Goal: Register for event/course

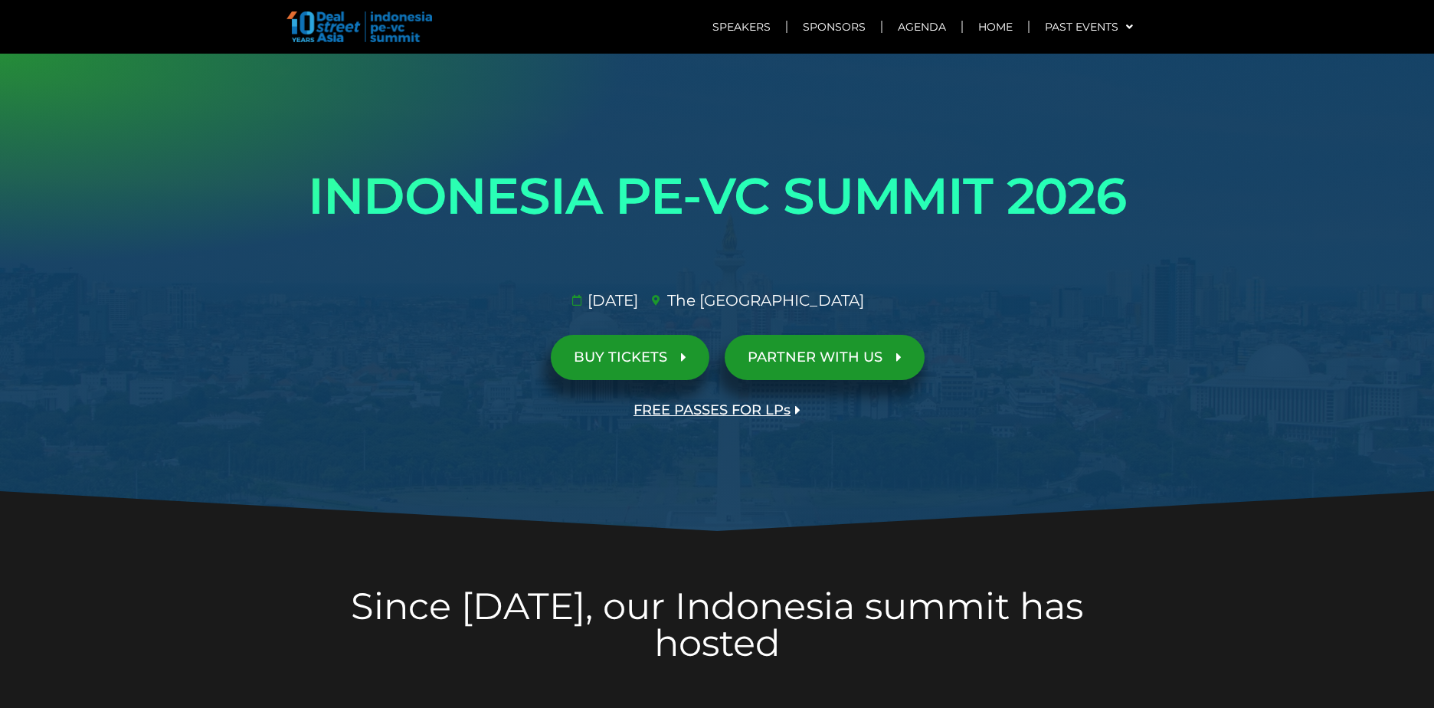
click at [417, 176] on h1 "INDONESIA PE-VC SUMMIT 2026" at bounding box center [717, 196] width 858 height 86
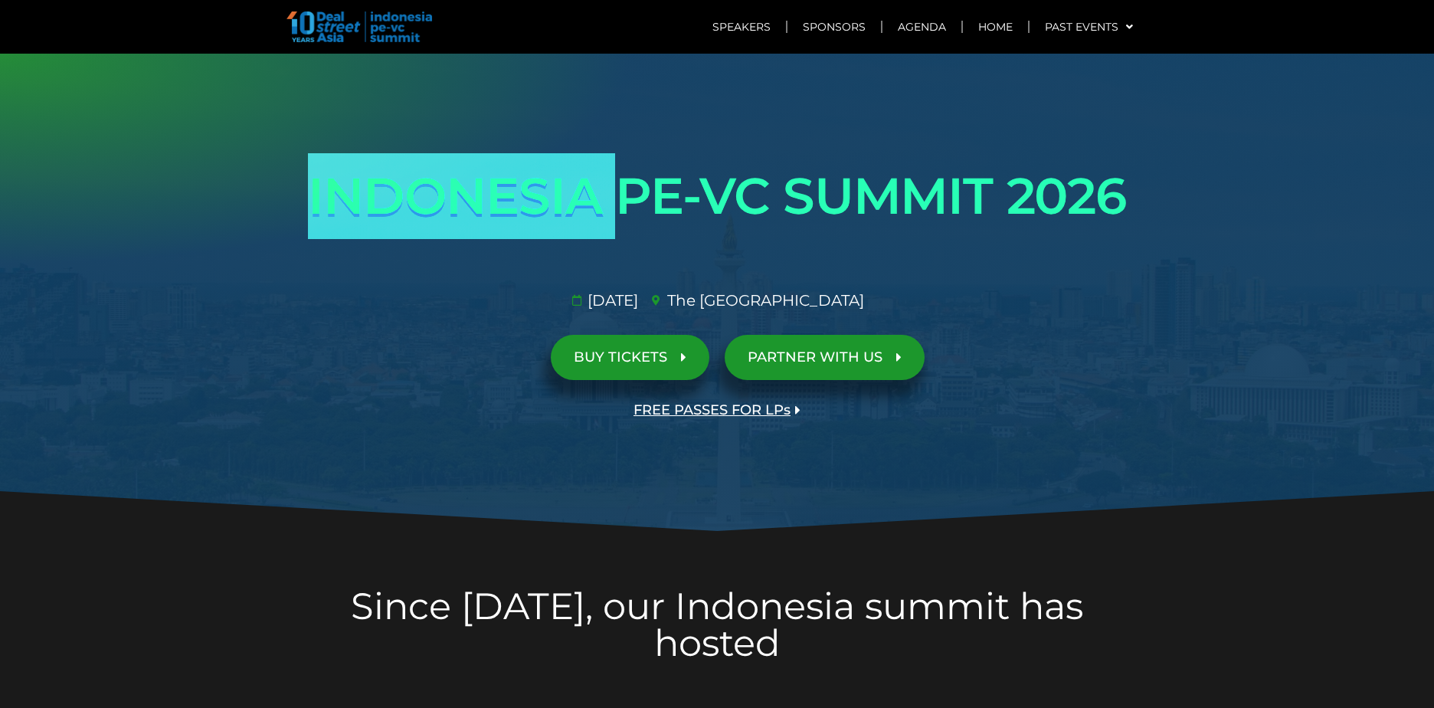
click at [417, 176] on h1 "INDONESIA PE-VC SUMMIT 2026" at bounding box center [717, 196] width 858 height 86
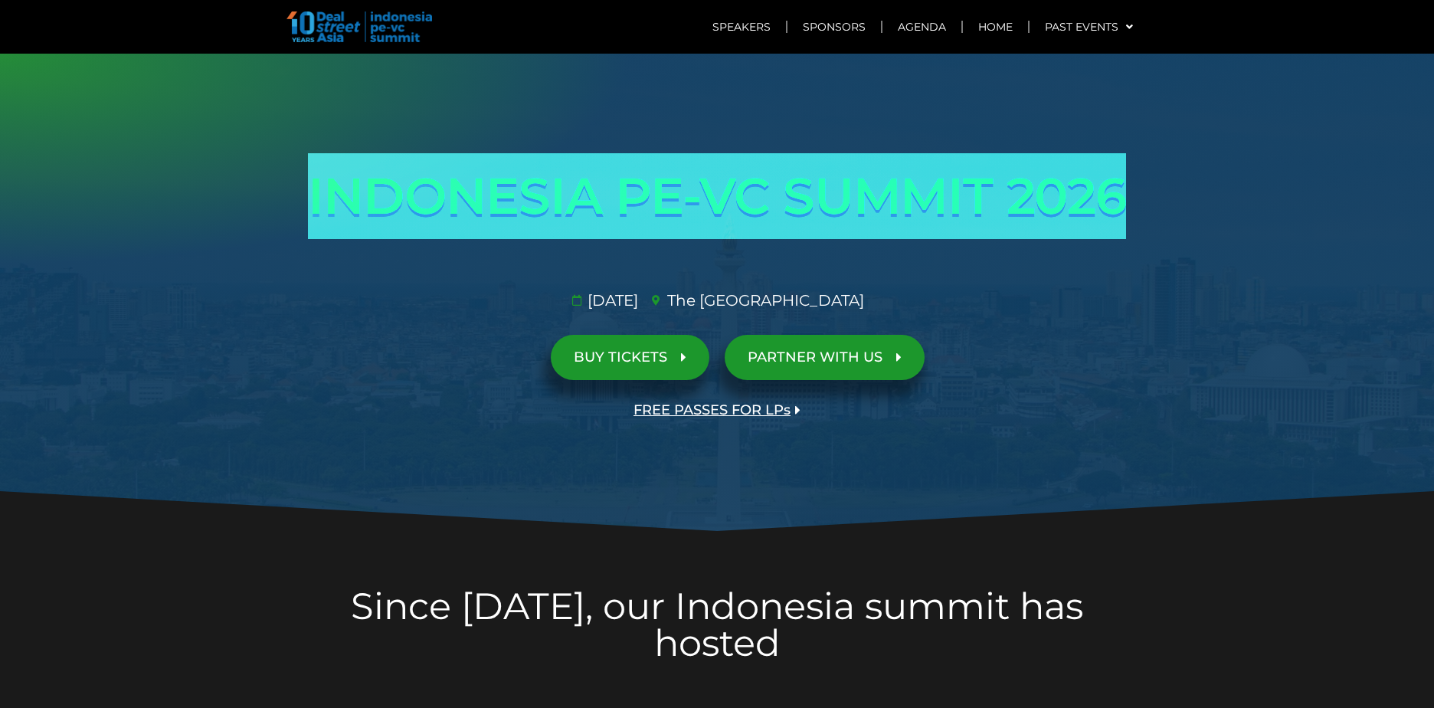
click at [417, 176] on h1 "INDONESIA PE-VC SUMMIT 2026" at bounding box center [717, 196] width 858 height 86
drag, startPoint x: 417, startPoint y: 176, endPoint x: 303, endPoint y: 180, distance: 113.5
click at [303, 180] on h1 "INDONESIA PE-VC SUMMIT 2026" at bounding box center [717, 196] width 858 height 86
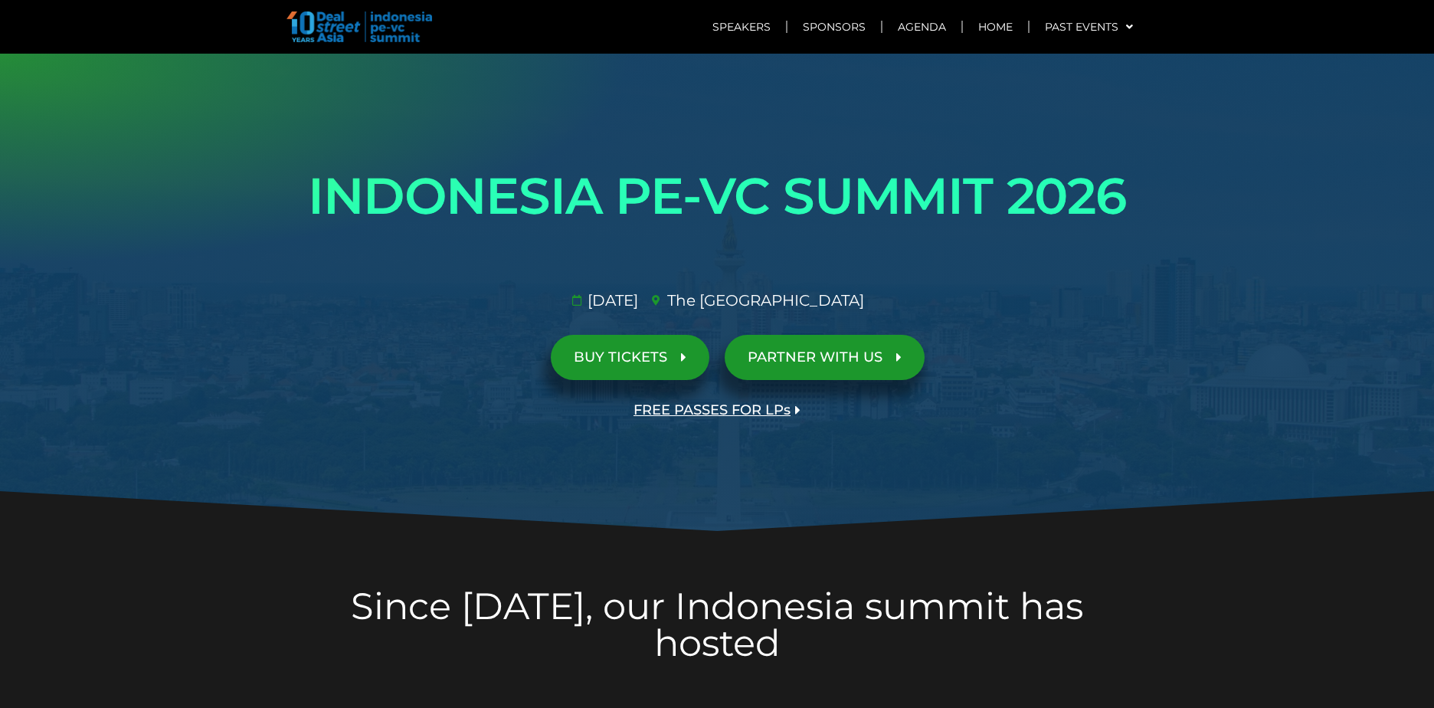
click at [316, 187] on h1 "INDONESIA PE-VC SUMMIT 2026" at bounding box center [717, 196] width 858 height 86
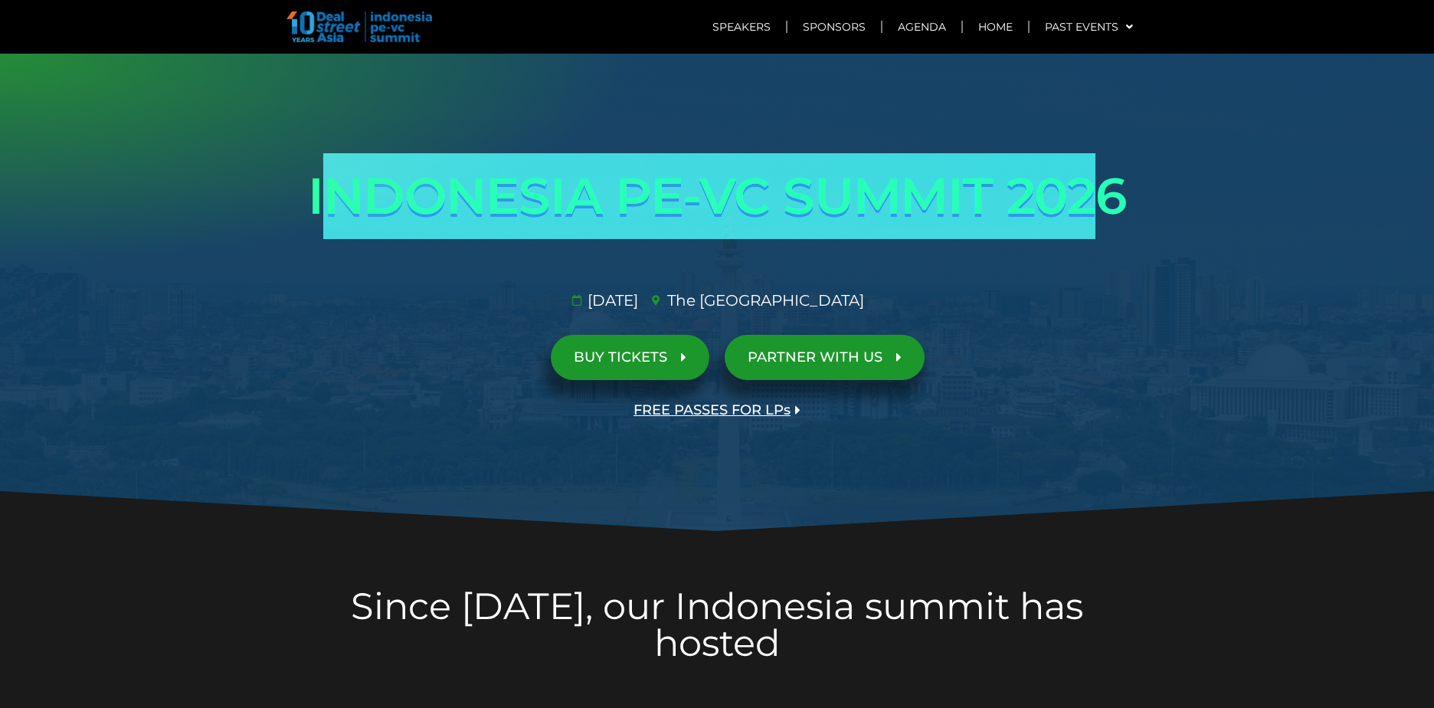
drag, startPoint x: 311, startPoint y: 189, endPoint x: 1099, endPoint y: 215, distance: 788.1
click at [1099, 215] on h1 "INDONESIA PE-VC SUMMIT 2026" at bounding box center [717, 196] width 858 height 86
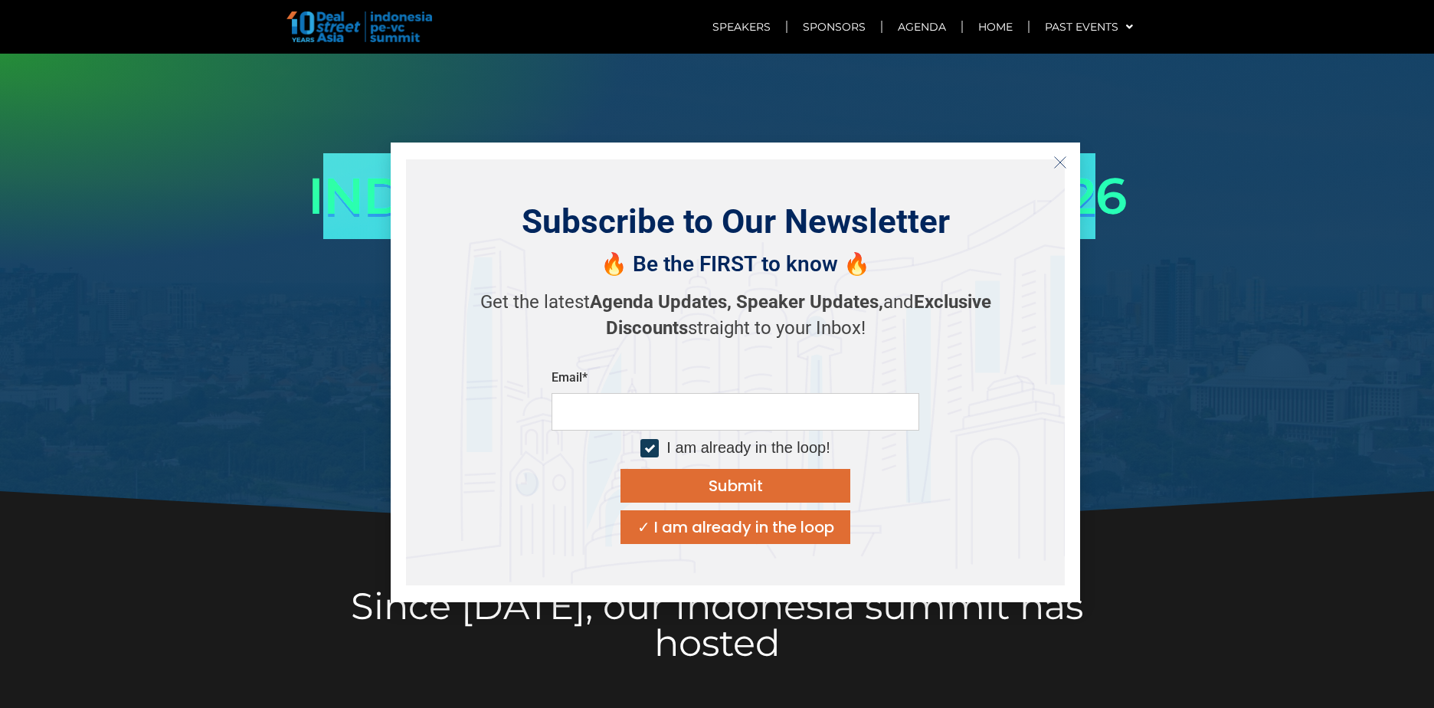
click at [1099, 215] on h1 "INDONESIA PE-VC SUMMIT 2026" at bounding box center [717, 196] width 858 height 86
click at [1061, 157] on icon "Close" at bounding box center [1061, 163] width 14 height 14
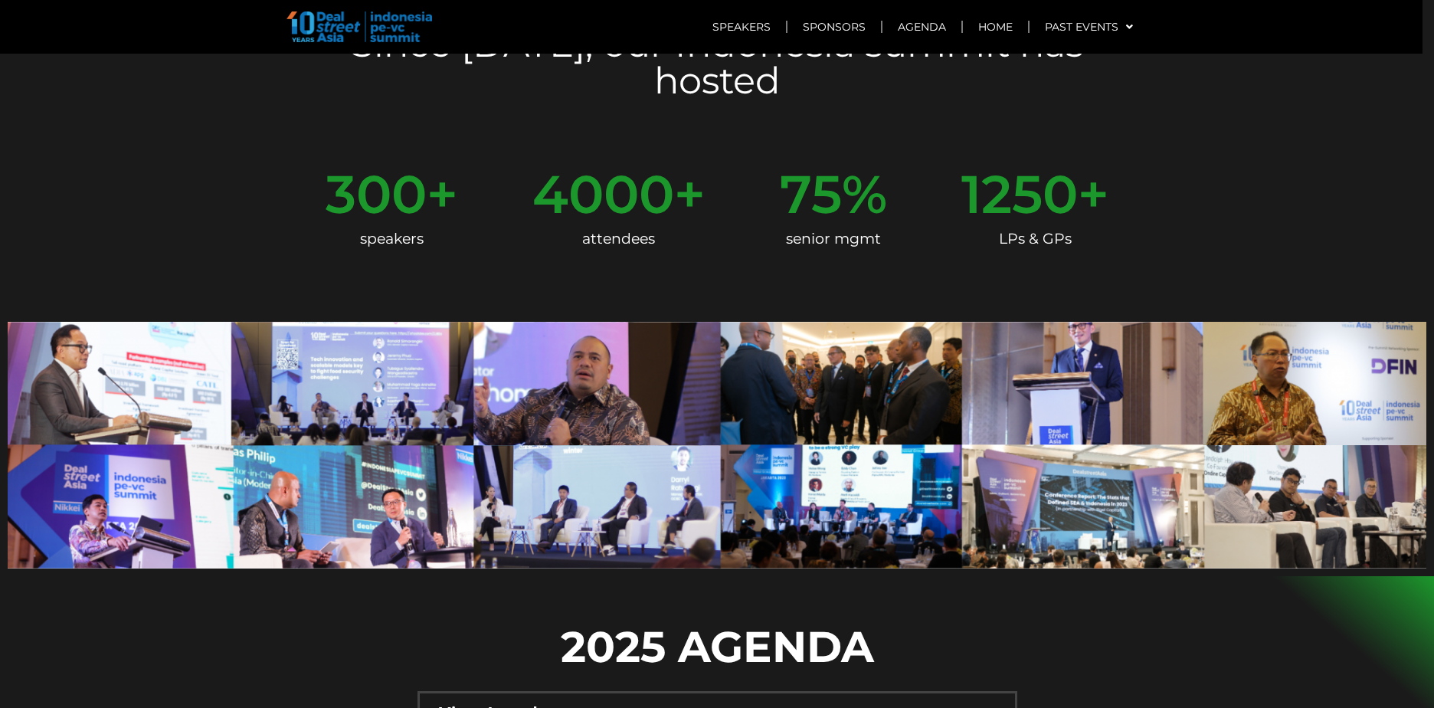
scroll to position [690, 0]
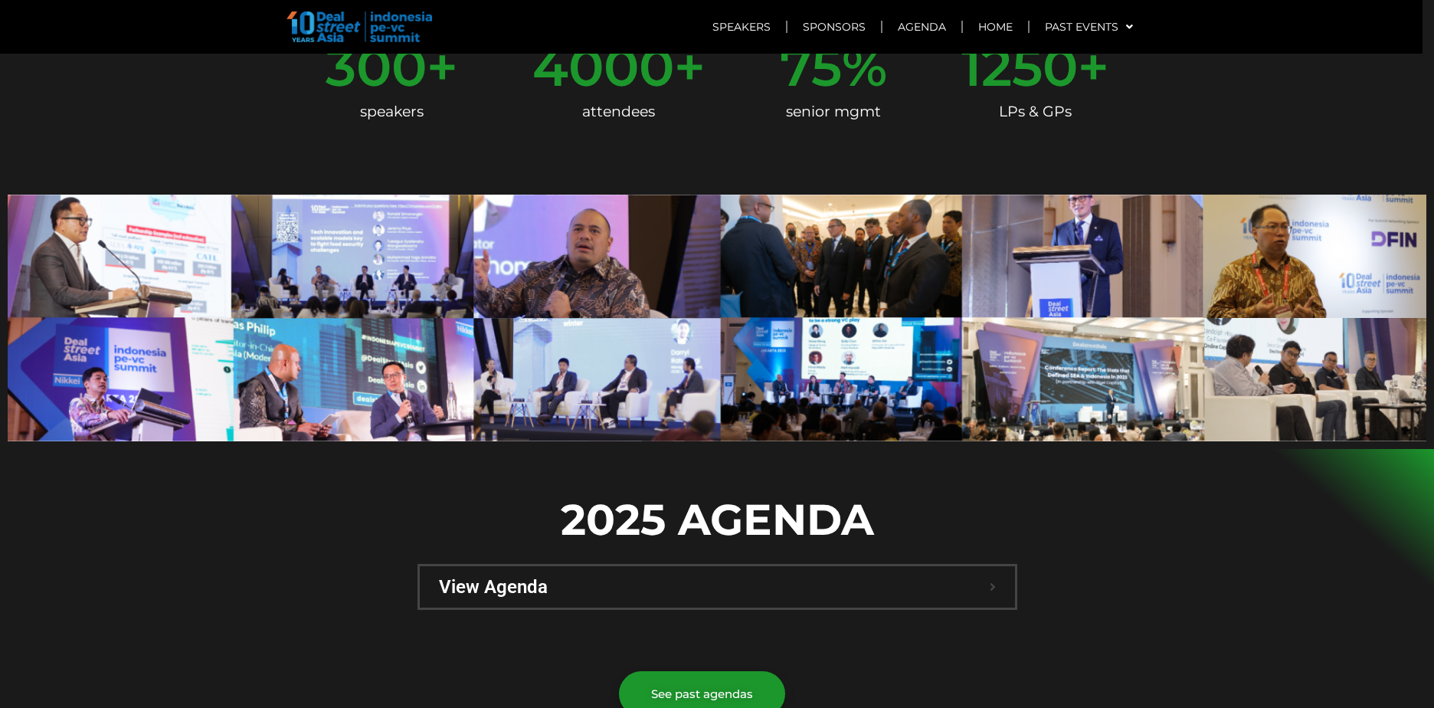
click at [619, 578] on span "View Agenda" at bounding box center [714, 587] width 551 height 18
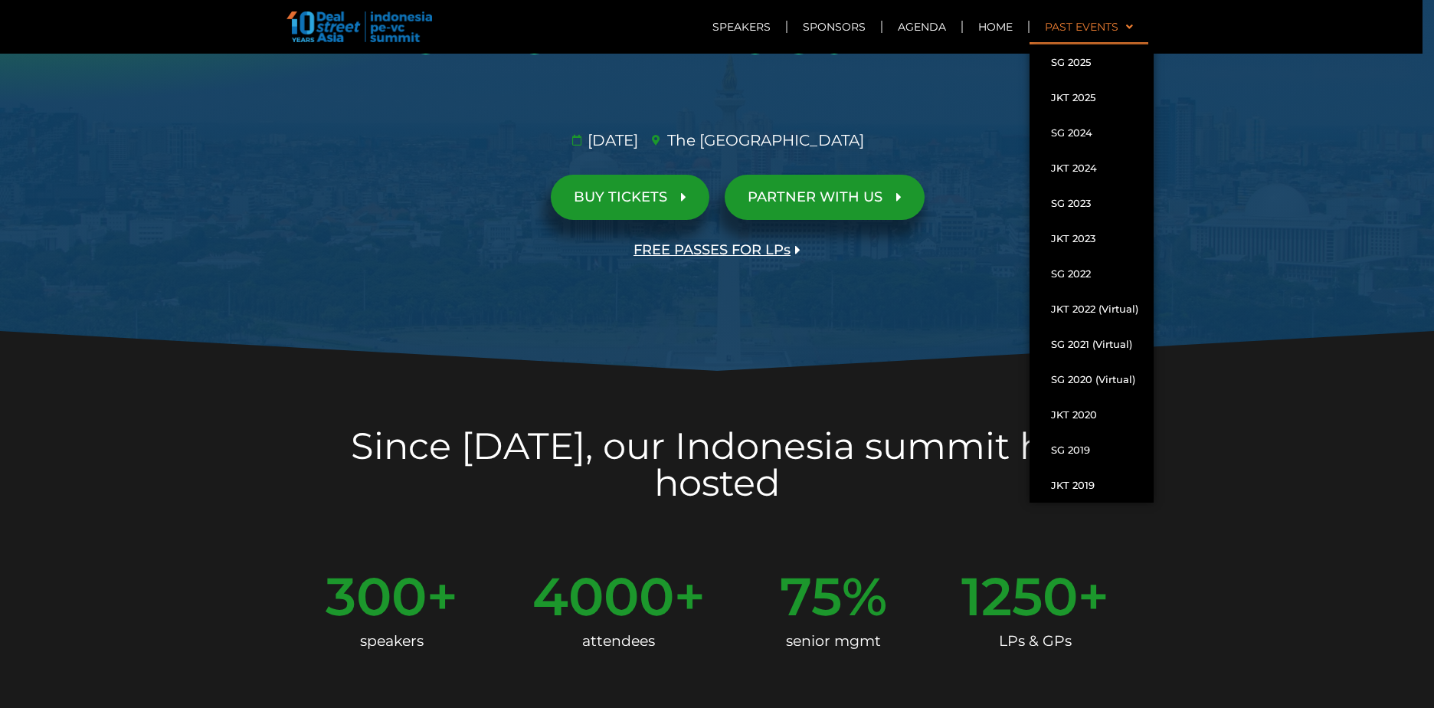
scroll to position [77, 0]
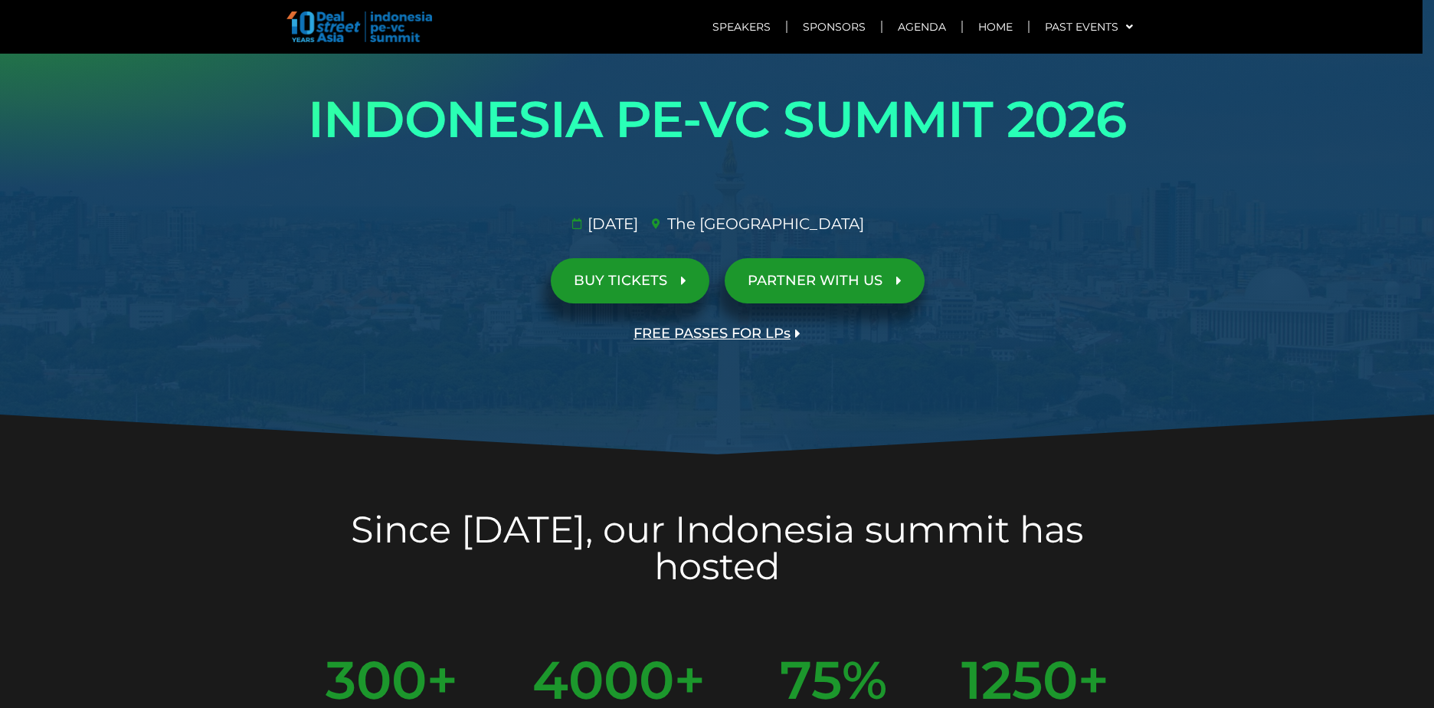
click at [618, 290] on link "BUY TICKETS" at bounding box center [630, 280] width 159 height 45
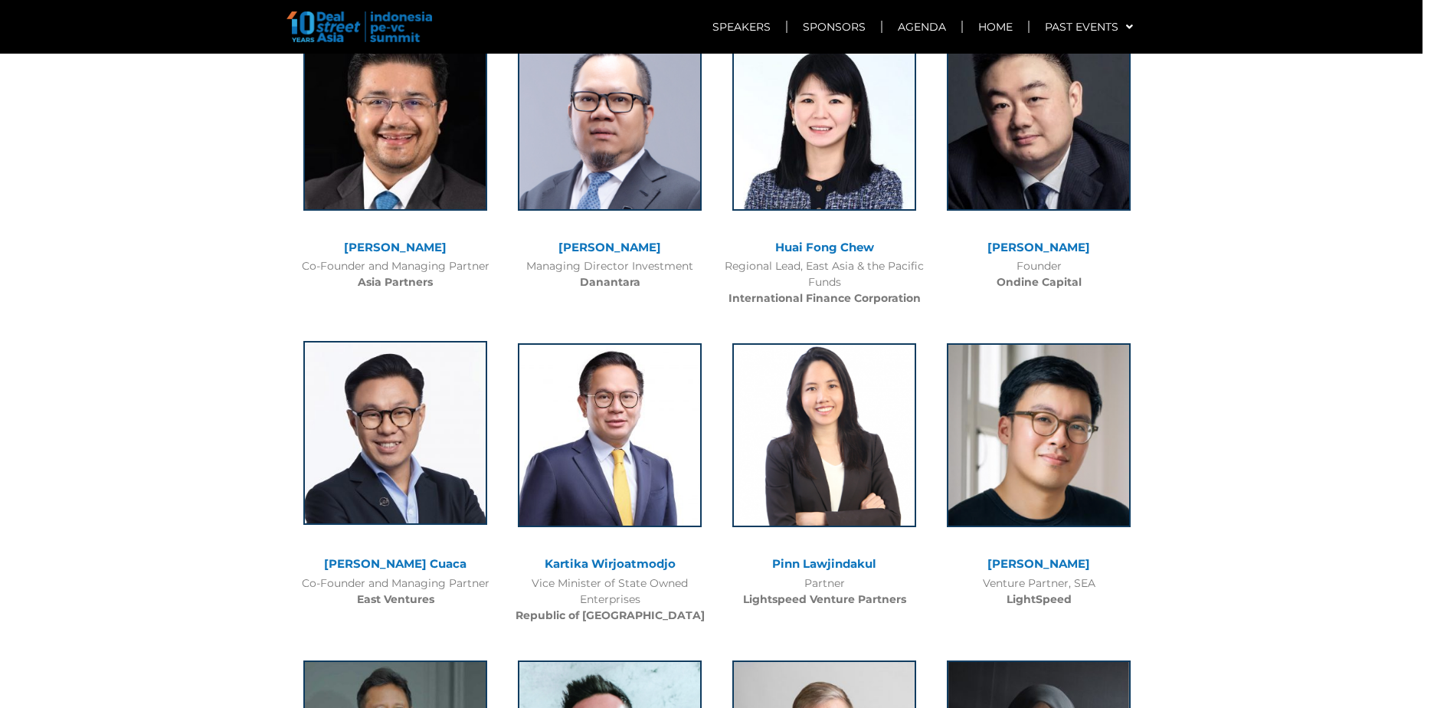
scroll to position [3607, 0]
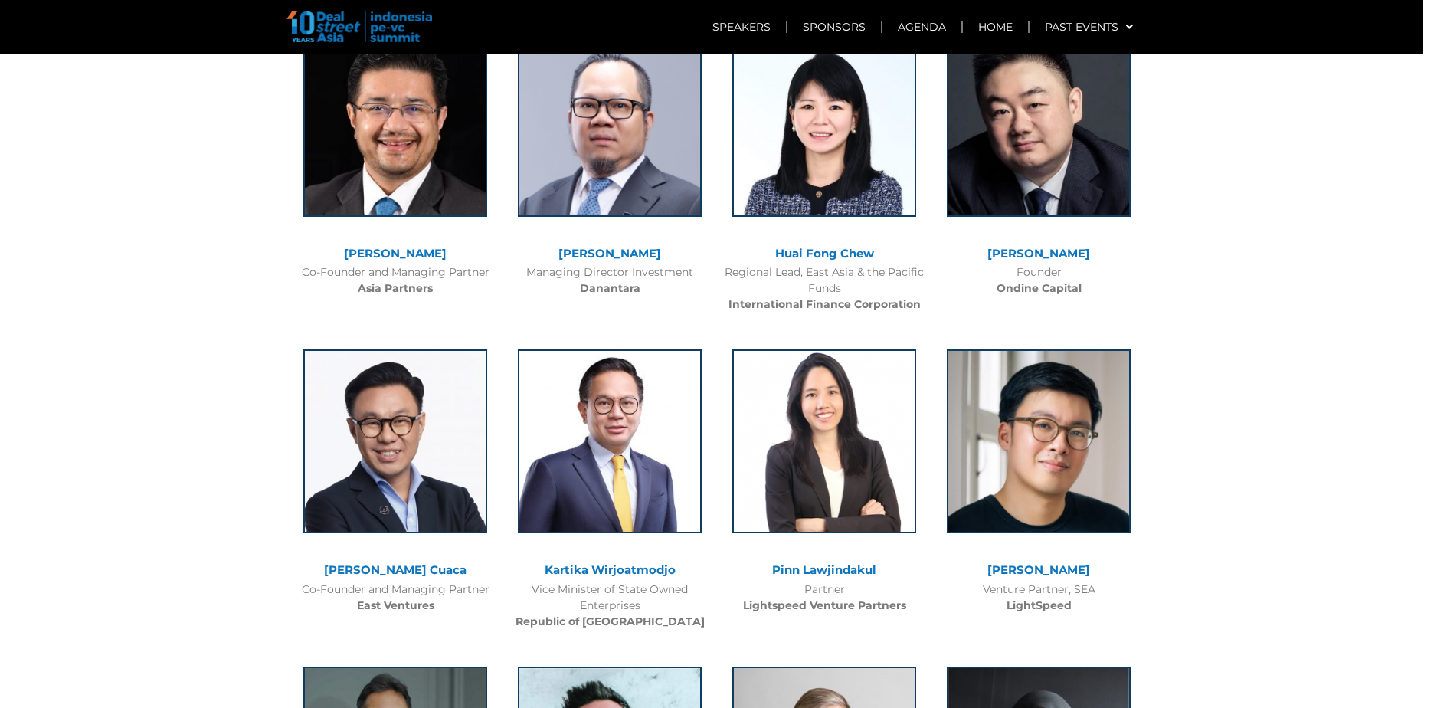
drag, startPoint x: 168, startPoint y: 278, endPoint x: 175, endPoint y: 273, distance: 8.7
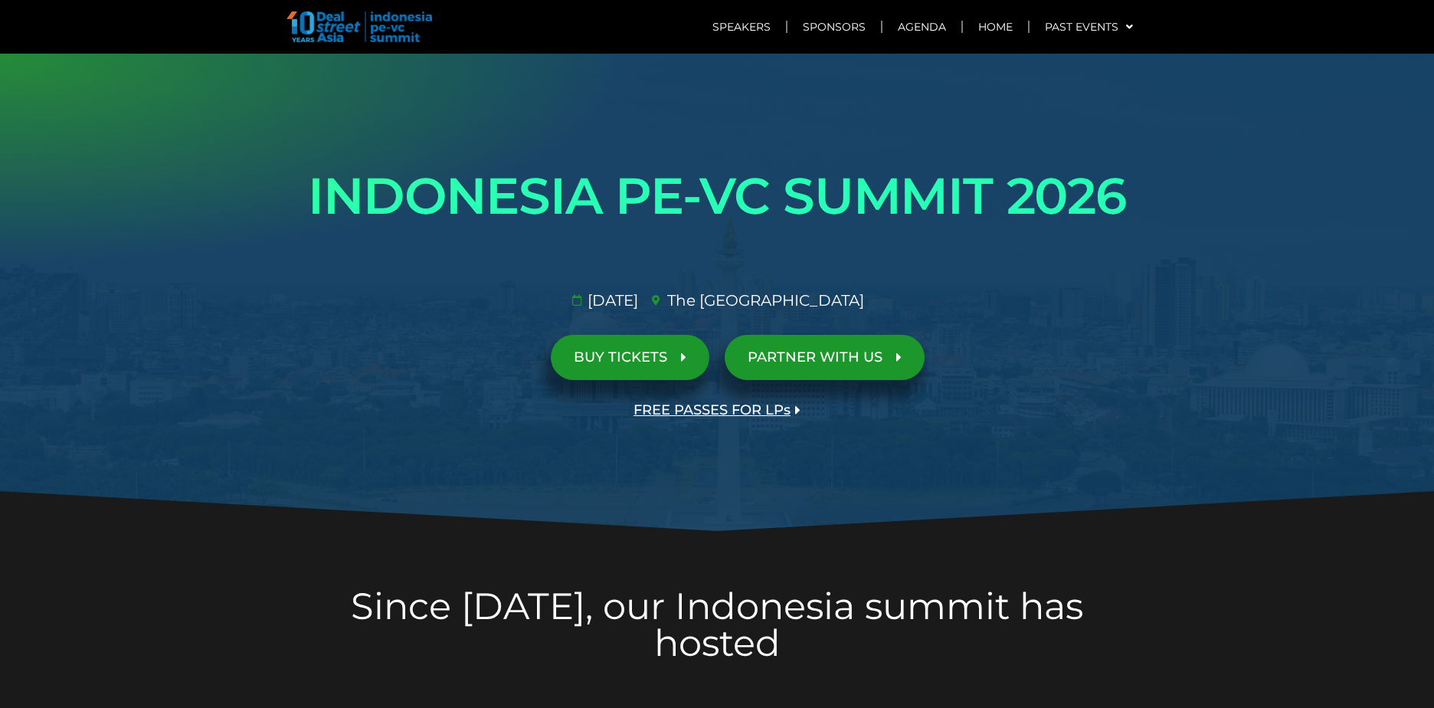
click at [280, 261] on div "INDONESIA PE-VC SUMMIT 2026 Opportunities & risks amidst reset in SE Asia's anc…" at bounding box center [716, 293] width 873 height 295
click at [323, 202] on h1 "INDONESIA PE-VC SUMMIT 2026" at bounding box center [717, 196] width 858 height 86
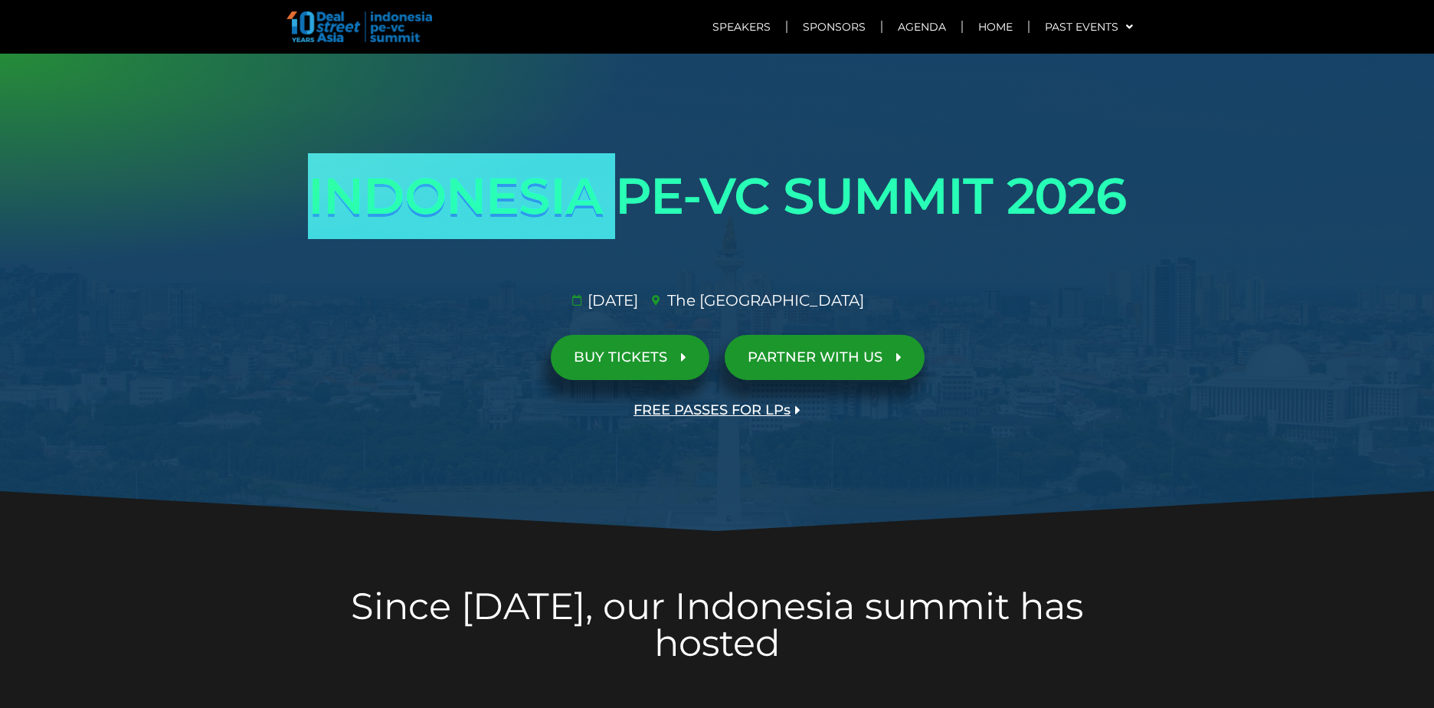
click at [323, 202] on h1 "INDONESIA PE-VC SUMMIT 2026" at bounding box center [717, 196] width 858 height 86
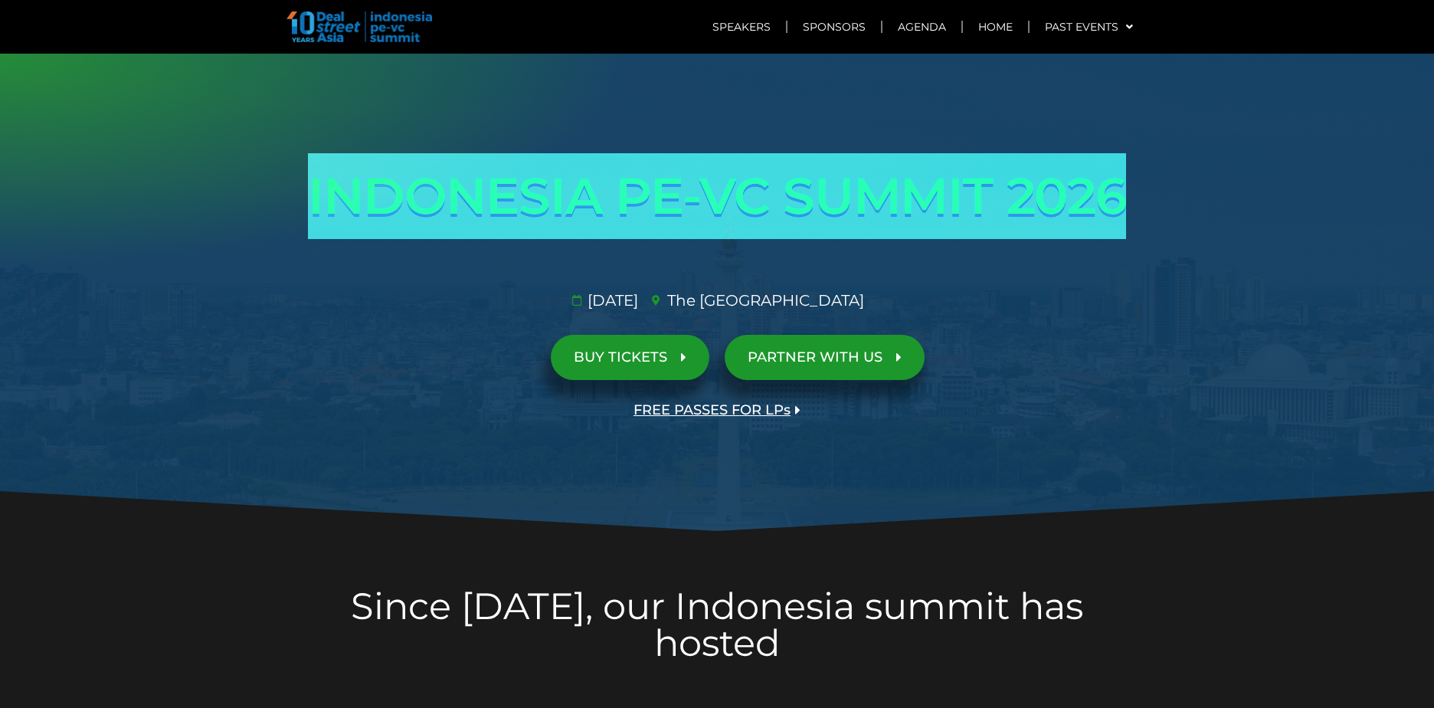
click at [323, 202] on h1 "INDONESIA PE-VC SUMMIT 2026" at bounding box center [717, 196] width 858 height 86
drag, startPoint x: 323, startPoint y: 202, endPoint x: 792, endPoint y: 221, distance: 470.1
click at [762, 224] on h1 "INDONESIA PE-VC SUMMIT 2026" at bounding box center [717, 196] width 858 height 86
